Goal: Find specific page/section: Find specific page/section

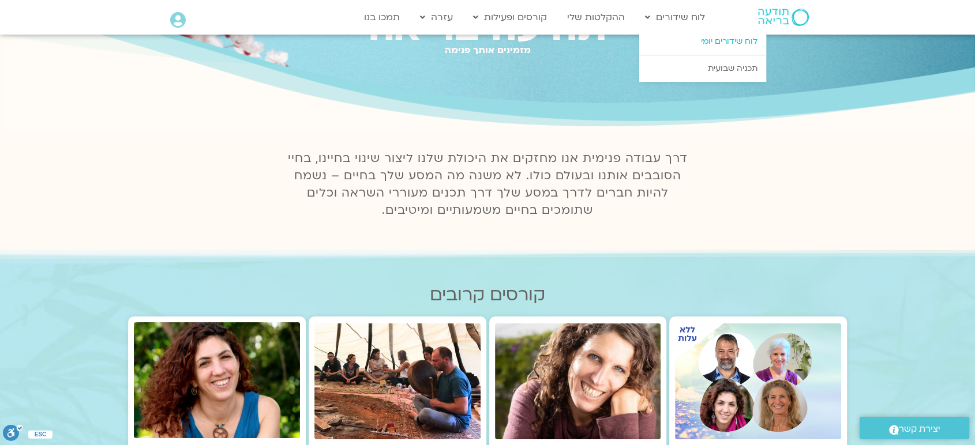
click at [711, 37] on link "לוח שידורים יומי" at bounding box center [702, 41] width 127 height 27
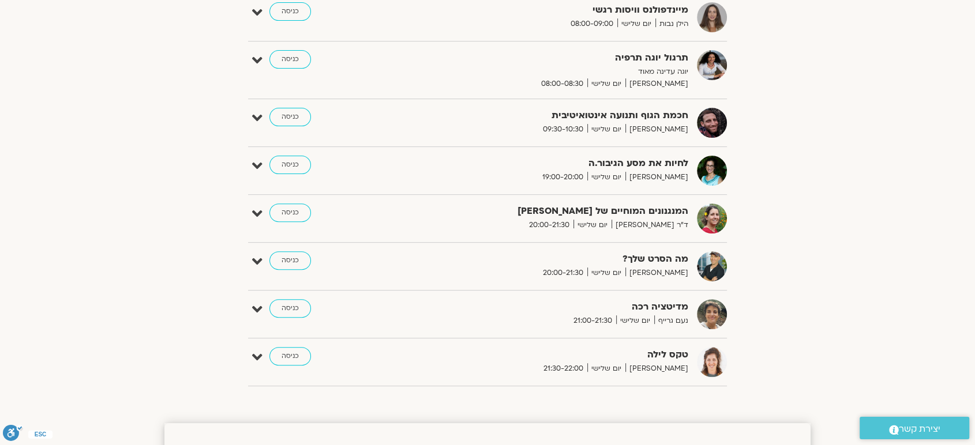
scroll to position [359, 0]
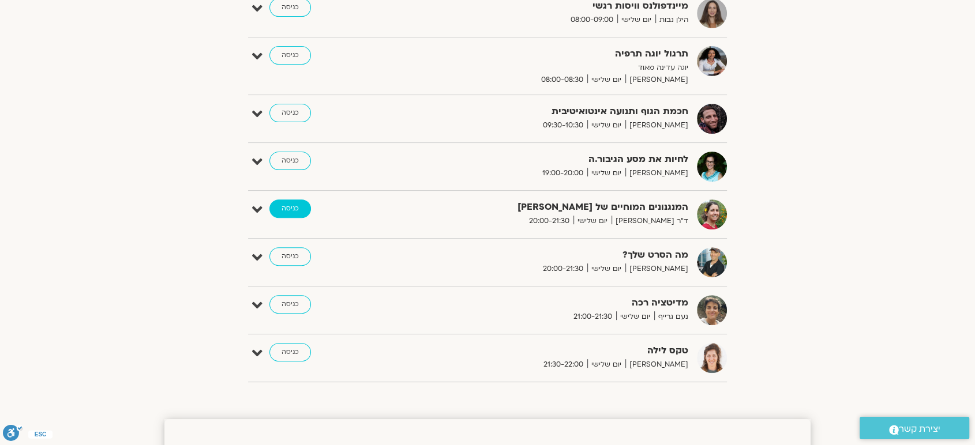
click at [298, 210] on link "כניסה" at bounding box center [290, 209] width 42 height 18
